Goal: Find specific page/section: Find specific page/section

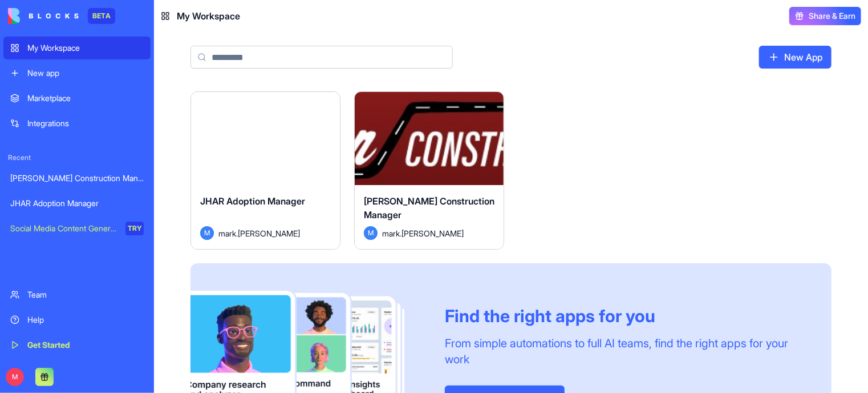
scroll to position [68, 0]
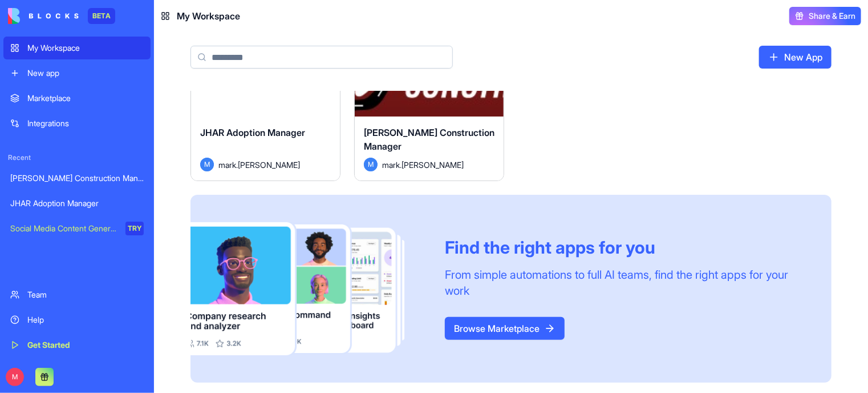
click at [55, 48] on div "My Workspace" at bounding box center [85, 47] width 116 height 11
click at [409, 128] on span "[PERSON_NAME] Construction Manager" at bounding box center [429, 139] width 131 height 25
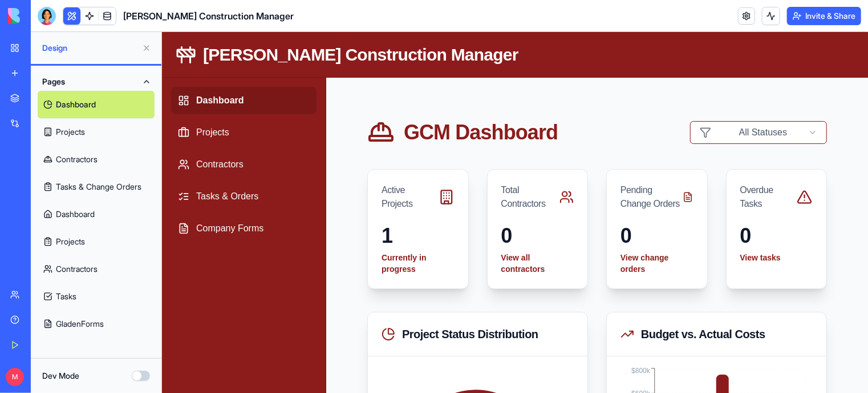
click at [90, 52] on span "Design" at bounding box center [89, 47] width 95 height 11
click at [148, 47] on button at bounding box center [147, 48] width 18 height 18
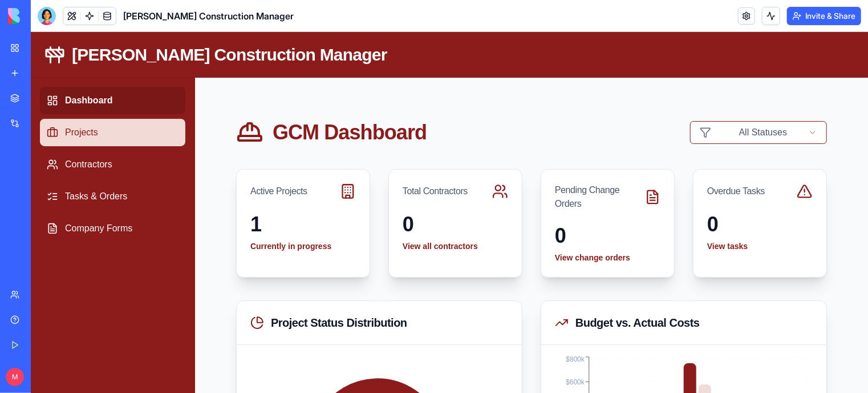
click at [82, 134] on link "Projects" at bounding box center [111, 131] width 145 height 27
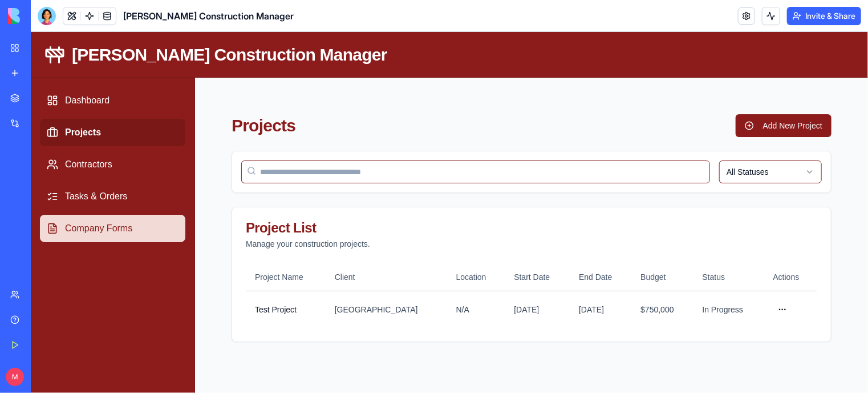
click at [108, 230] on link "Company Forms" at bounding box center [111, 227] width 145 height 27
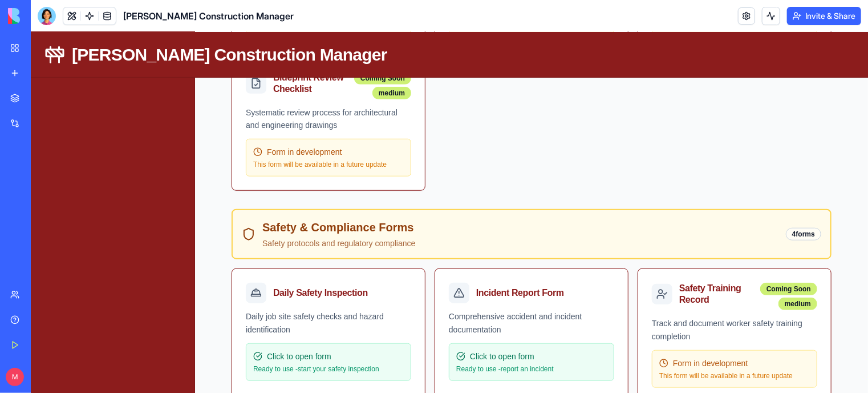
scroll to position [423, 0]
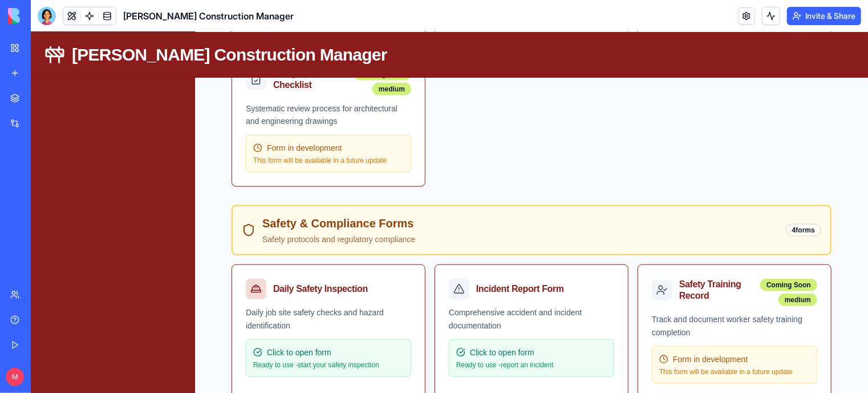
click at [345, 353] on div "Click to open form" at bounding box center [328, 351] width 151 height 11
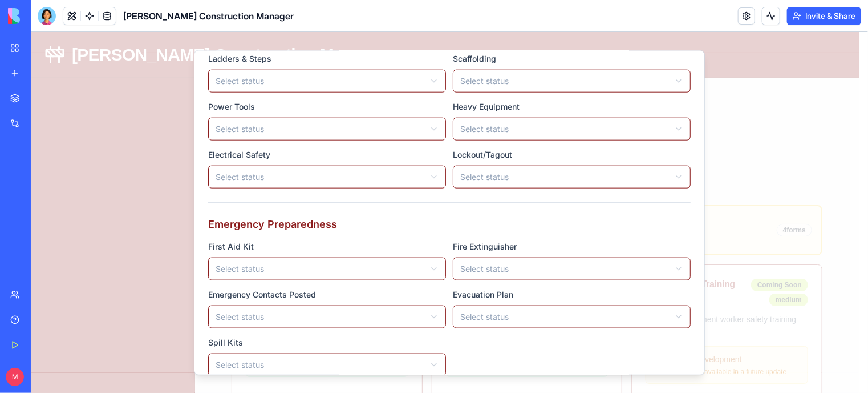
scroll to position [0, 0]
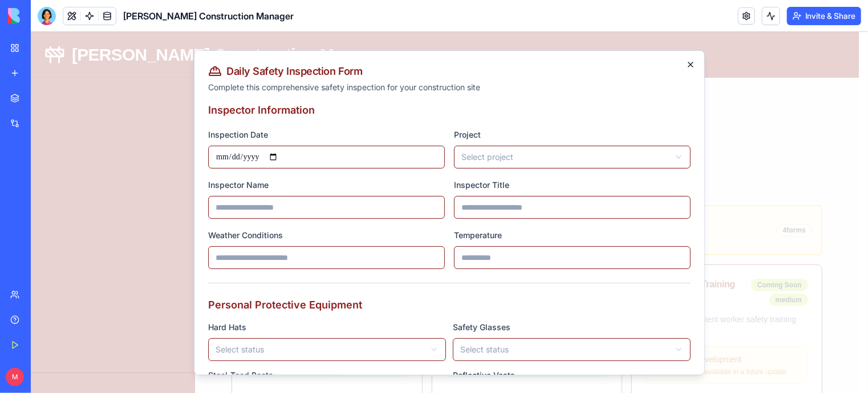
click at [686, 65] on icon "button" at bounding box center [690, 63] width 9 height 9
